Goal: Navigation & Orientation: Find specific page/section

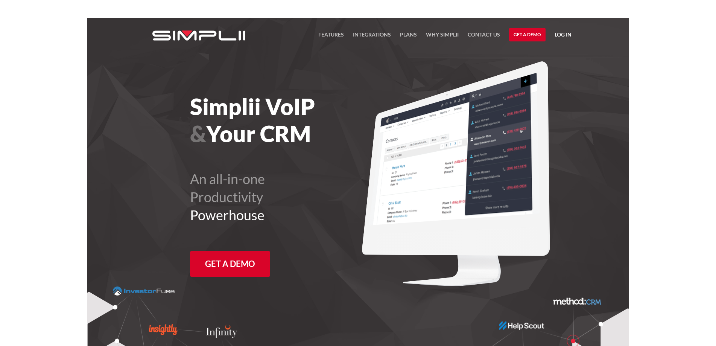
click at [557, 32] on link "Log in" at bounding box center [562, 35] width 17 height 11
click at [561, 35] on link "Log in" at bounding box center [562, 35] width 17 height 11
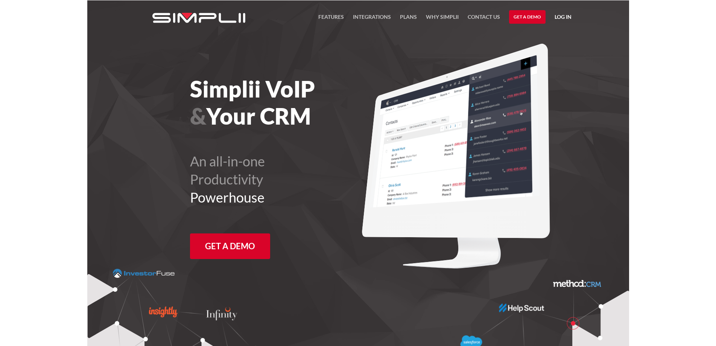
scroll to position [18, 0]
click at [561, 29] on nav "FEATURES Integrations Products Plans Why Simplii Contact US Master Agreement Ge…" at bounding box center [444, 16] width 253 height 33
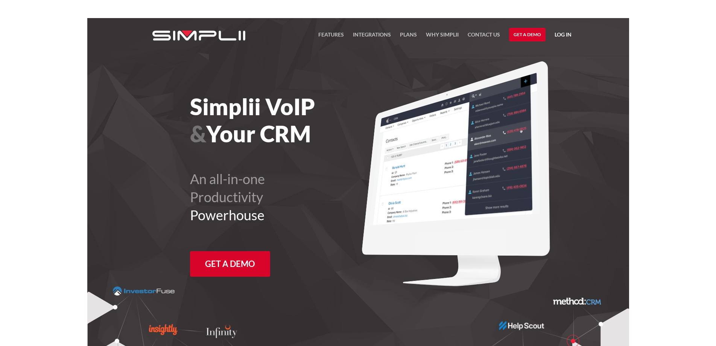
click at [563, 33] on link "Log in" at bounding box center [562, 35] width 17 height 11
click at [565, 35] on link "Log in" at bounding box center [562, 35] width 17 height 11
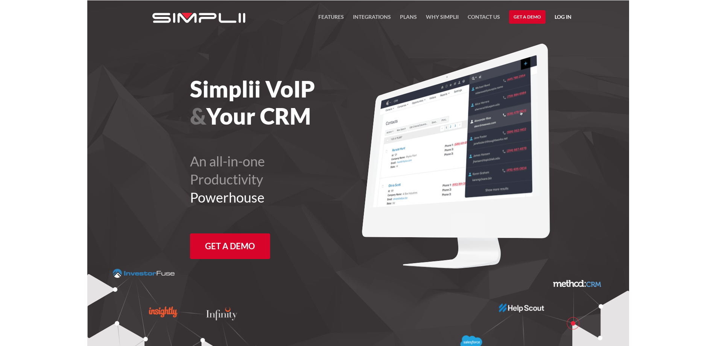
scroll to position [18, 0]
click at [564, 30] on nav "FEATURES Integrations Products Plans Why Simplii Contact US Master Agreement Ge…" at bounding box center [444, 16] width 253 height 33
drag, startPoint x: 573, startPoint y: 22, endPoint x: 577, endPoint y: 33, distance: 11.5
click at [577, 33] on div "FEATURES Integrations Products Plans Why Simplii Contact US Master Agreement Ge…" at bounding box center [358, 17] width 440 height 35
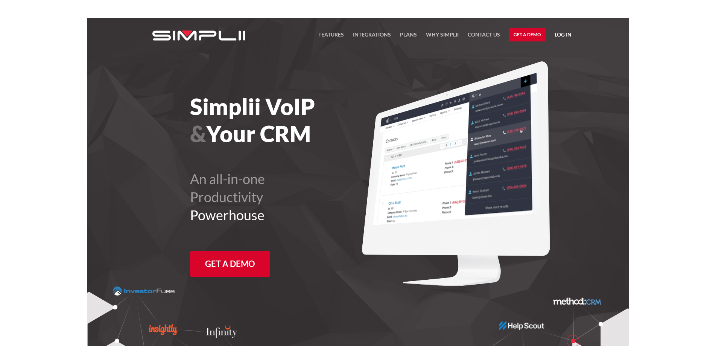
click at [571, 38] on div "FEATURES Integrations Products Plans Why Simplii Contact US Master Agreement Ge…" at bounding box center [358, 35] width 440 height 35
click at [558, 30] on nav "FEATURES Integrations Products Plans Why Simplii Contact US Master Agreement Ge…" at bounding box center [444, 34] width 253 height 33
click at [566, 35] on link "Log in" at bounding box center [562, 35] width 17 height 11
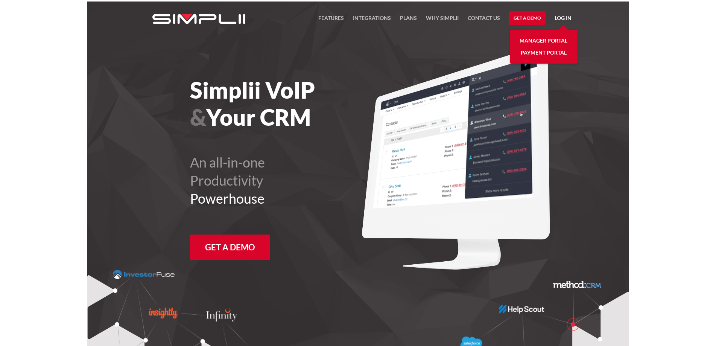
scroll to position [18, 0]
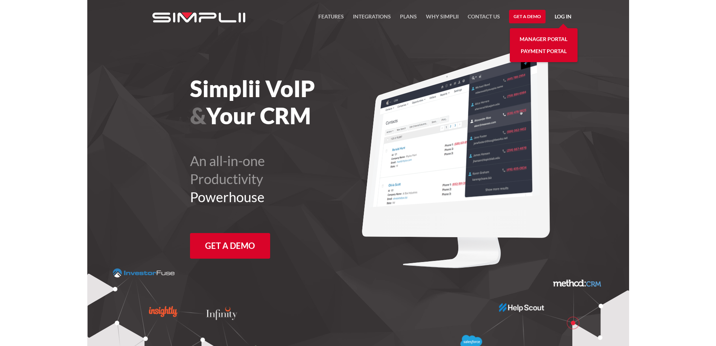
click at [560, 51] on link "Payment Portal" at bounding box center [544, 51] width 46 height 12
click at [540, 38] on link "Manager Portal" at bounding box center [543, 39] width 48 height 12
